Goal: Task Accomplishment & Management: Manage account settings

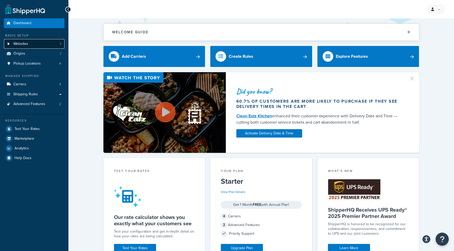
click at [43, 46] on link "Websites 1" at bounding box center [34, 44] width 60 height 10
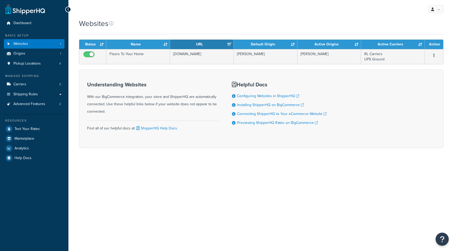
click at [143, 60] on td "Floors To Your Home" at bounding box center [138, 56] width 64 height 15
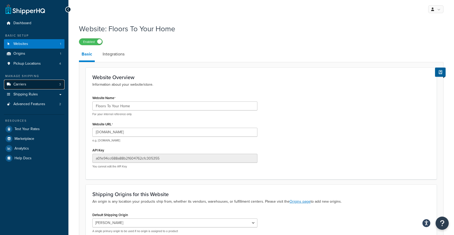
click at [36, 84] on link "Carriers 3" at bounding box center [34, 85] width 60 height 10
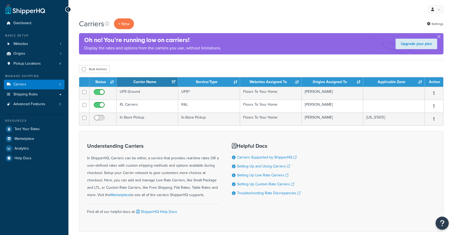
click at [154, 105] on td "RL Carriers" at bounding box center [148, 106] width 62 height 13
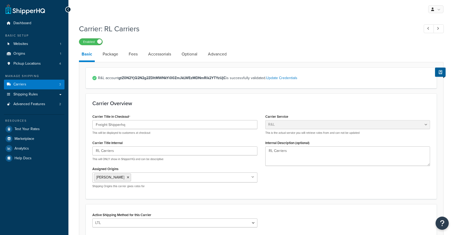
select select "rlFreight"
click at [113, 55] on link "Package" at bounding box center [110, 54] width 21 height 13
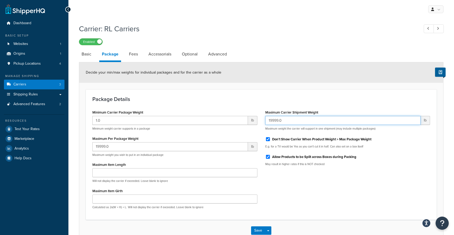
drag, startPoint x: 289, startPoint y: 122, endPoint x: 266, endPoint y: 122, distance: 22.1
click at [266, 122] on input "19999.0" at bounding box center [342, 120] width 155 height 9
click at [299, 117] on input "19999.0" at bounding box center [342, 120] width 155 height 9
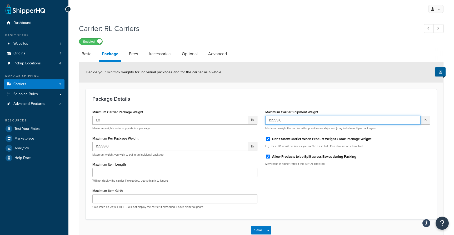
click at [299, 117] on input "19999.0" at bounding box center [342, 120] width 155 height 9
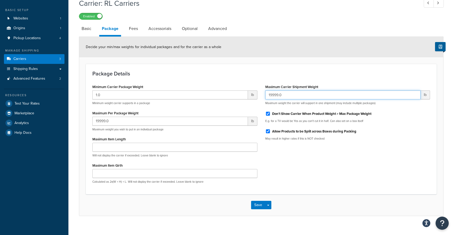
scroll to position [26, 0]
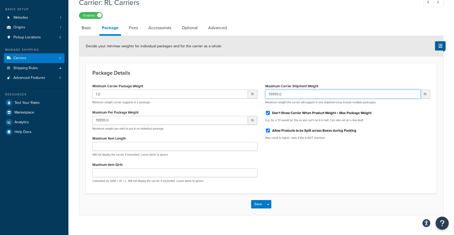
paste input "27945"
type input "27947"
click at [271, 206] on button "Save Dropdown" at bounding box center [268, 204] width 6 height 8
click at [204, 220] on div "Carrier: RL Carriers Enabled Basic Package Fees Accessorials Optional Advanced …" at bounding box center [260, 112] width 385 height 234
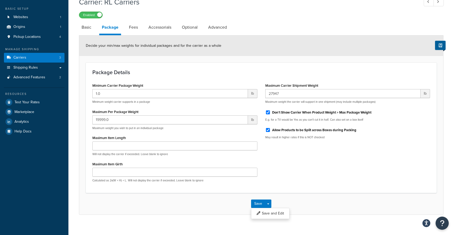
scroll to position [27, 0]
click at [199, 205] on div "Save Save Dropdown Save and Edit" at bounding box center [261, 204] width 364 height 22
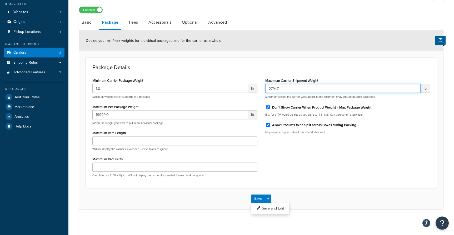
click at [290, 89] on input "27947" at bounding box center [342, 88] width 155 height 9
click at [269, 212] on button "Save and Edit" at bounding box center [270, 208] width 38 height 11
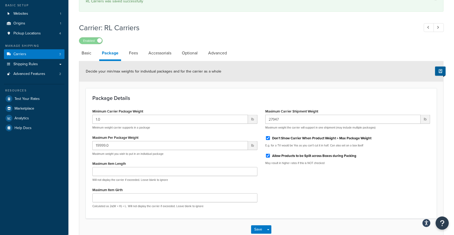
scroll to position [0, 0]
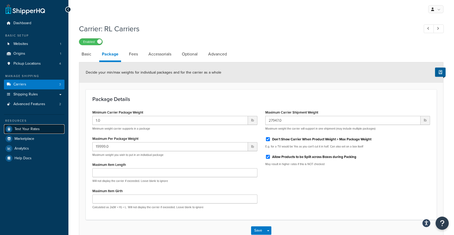
click at [42, 131] on link "Test Your Rates" at bounding box center [34, 128] width 60 height 9
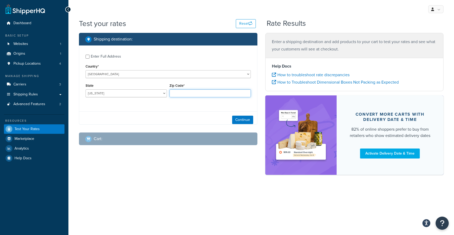
click at [198, 94] on input "Zip Code*" at bounding box center [209, 93] width 81 height 8
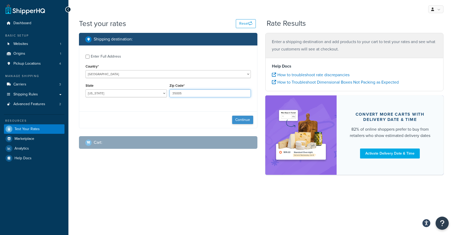
type input "35005"
click at [238, 124] on button "Continue" at bounding box center [242, 120] width 21 height 8
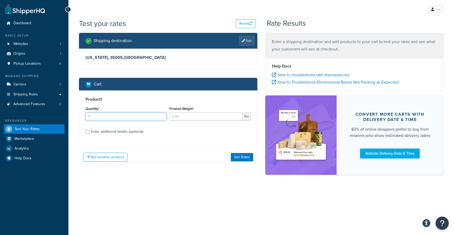
click at [132, 119] on input "1" at bounding box center [125, 117] width 81 height 8
click at [131, 119] on input "1" at bounding box center [125, 117] width 81 height 8
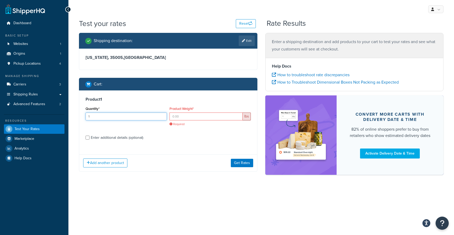
click at [131, 119] on input "1" at bounding box center [125, 117] width 81 height 8
click at [113, 120] on input "1" at bounding box center [125, 117] width 81 height 8
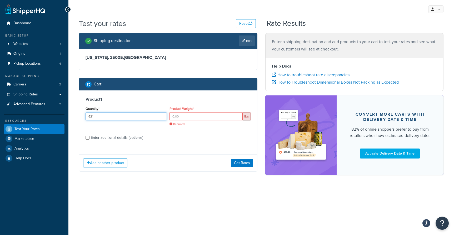
type input "621"
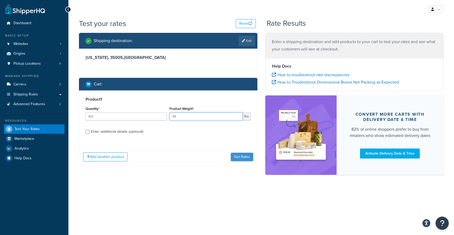
type input "45"
click at [248, 161] on button "Get Rates" at bounding box center [242, 157] width 22 height 8
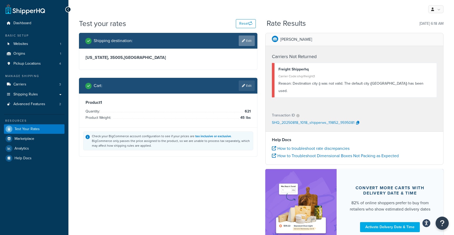
click at [251, 43] on link "Edit" at bounding box center [247, 41] width 16 height 11
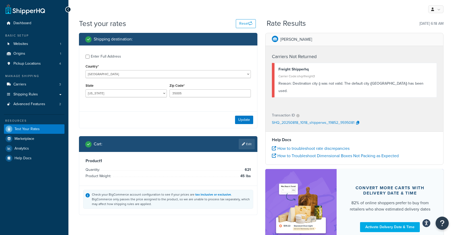
click at [104, 55] on div "Enter Full Address" at bounding box center [106, 56] width 30 height 7
click at [89, 55] on input "Enter Full Address" at bounding box center [87, 57] width 4 height 4
checkbox input "true"
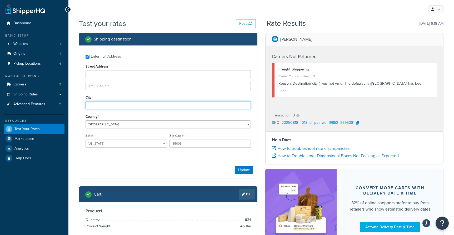
click at [107, 104] on input "City" at bounding box center [167, 105] width 165 height 8
type input "Adamsville"
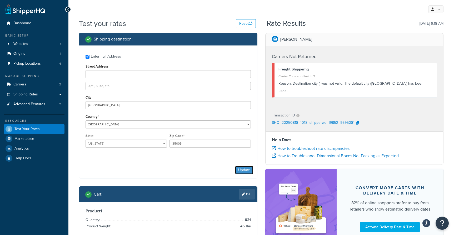
scroll to position [1, 0]
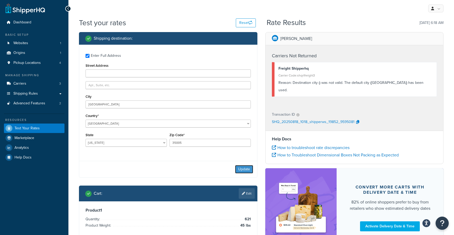
drag, startPoint x: 246, startPoint y: 166, endPoint x: 245, endPoint y: 170, distance: 4.3
click at [245, 168] on button "Update" at bounding box center [244, 169] width 18 height 8
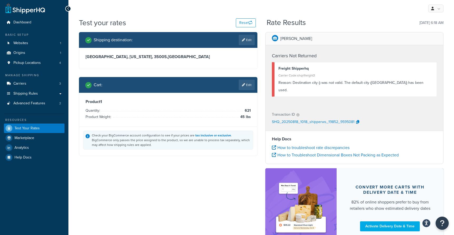
scroll to position [0, 0]
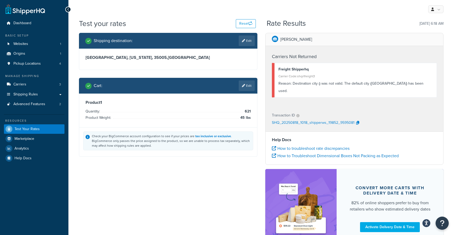
click at [245, 70] on div at bounding box center [168, 70] width 178 height 0
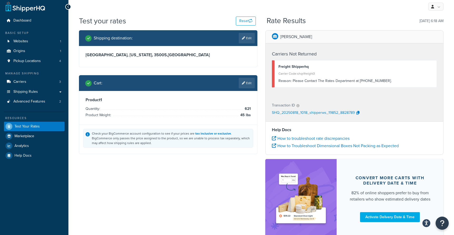
scroll to position [6, 0]
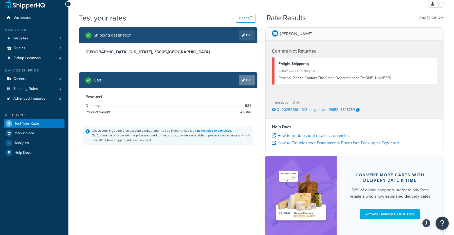
click at [253, 80] on link "Edit" at bounding box center [247, 80] width 16 height 11
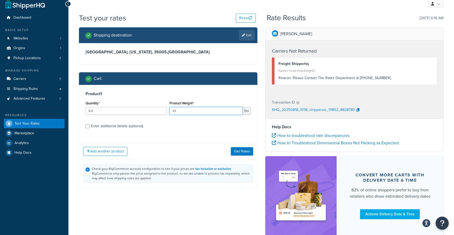
click at [182, 111] on input "45" at bounding box center [205, 111] width 73 height 8
type input "20"
click at [252, 154] on button "Get Rates" at bounding box center [242, 151] width 22 height 8
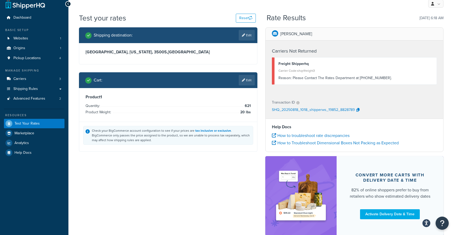
scroll to position [0, 0]
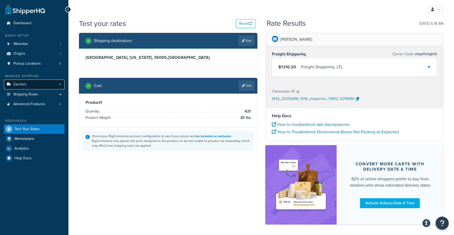
click at [41, 87] on link "Carriers 3" at bounding box center [34, 85] width 60 height 10
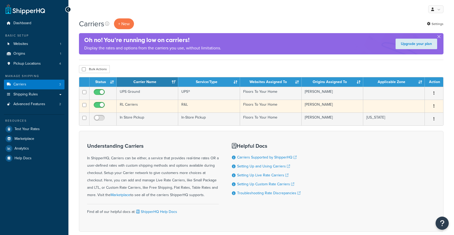
click at [149, 102] on td "RL Carriers" at bounding box center [148, 106] width 62 height 13
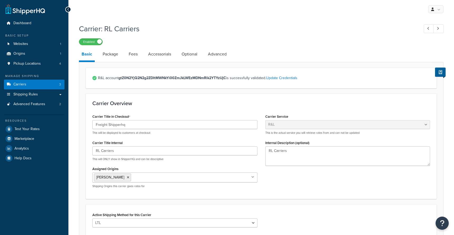
select select "rlFreight"
click at [155, 56] on link "Accessorials" at bounding box center [159, 54] width 28 height 13
select select "residential"
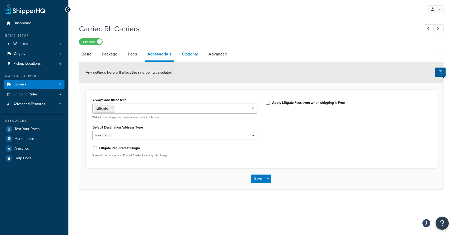
click at [182, 53] on link "Optional" at bounding box center [189, 54] width 21 height 13
select select "60"
select select "508"
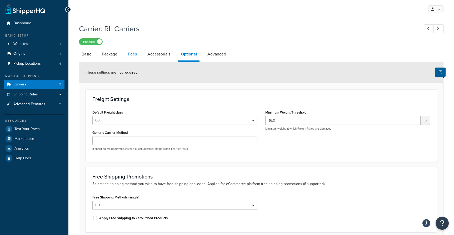
click at [139, 57] on link "Fees" at bounding box center [132, 54] width 14 height 13
select select "AFTER"
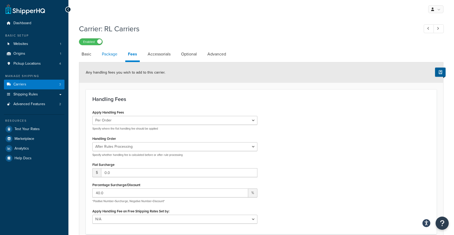
click at [111, 58] on link "Package" at bounding box center [109, 54] width 21 height 13
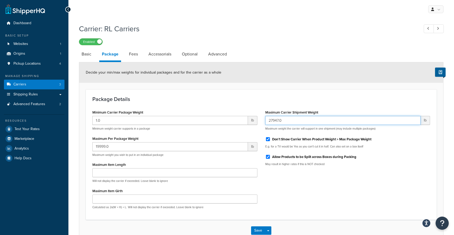
click at [290, 121] on input "27947.0" at bounding box center [342, 120] width 155 height 9
paste input "19999"
type input "19999.0"
click at [271, 232] on div "Save Save Dropdown Save and Edit" at bounding box center [261, 231] width 364 height 22
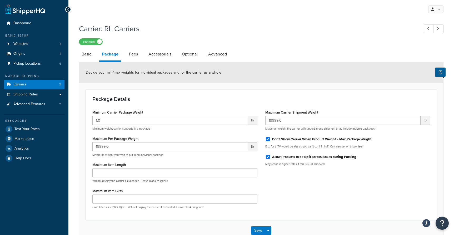
scroll to position [33, 0]
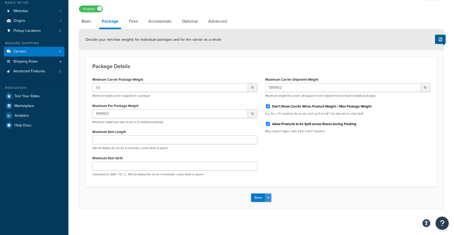
click at [270, 198] on button "Save Dropdown" at bounding box center [268, 198] width 6 height 8
click at [270, 205] on button "Save and Edit" at bounding box center [270, 207] width 38 height 11
